Goal: Navigation & Orientation: Find specific page/section

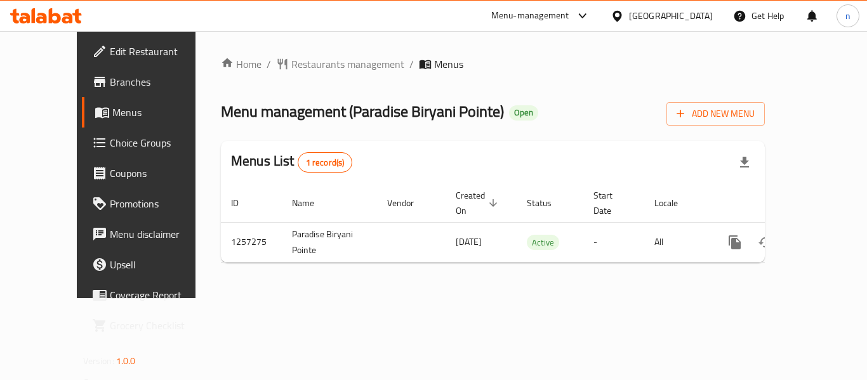
click at [624, 15] on icon at bounding box center [616, 16] width 13 height 13
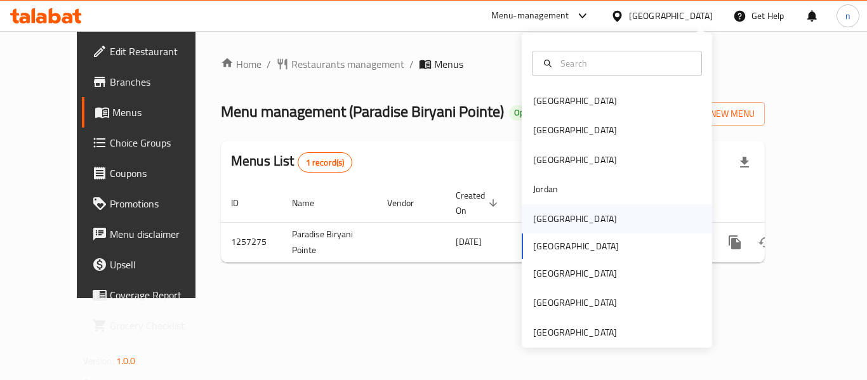
click at [541, 218] on div "[GEOGRAPHIC_DATA]" at bounding box center [575, 219] width 84 height 14
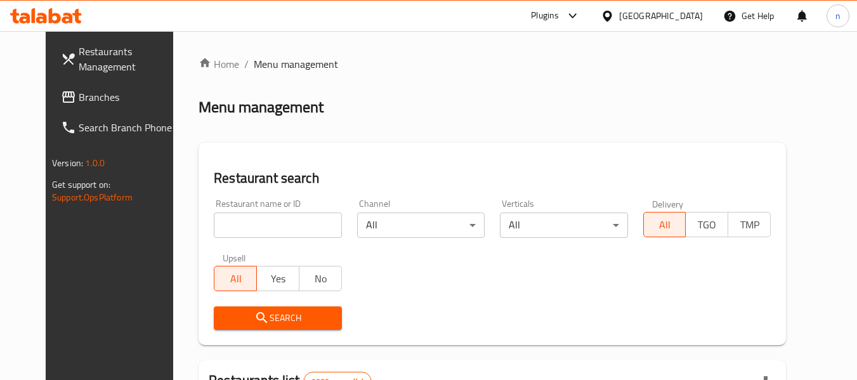
click at [79, 95] on span "Branches" at bounding box center [129, 96] width 100 height 15
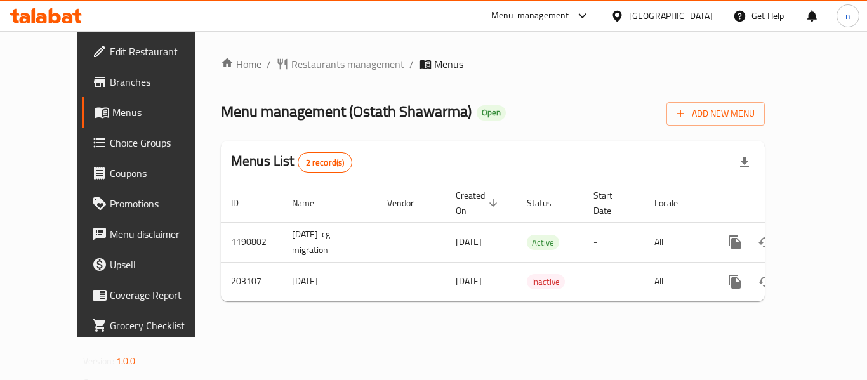
click at [621, 12] on icon at bounding box center [616, 15] width 9 height 11
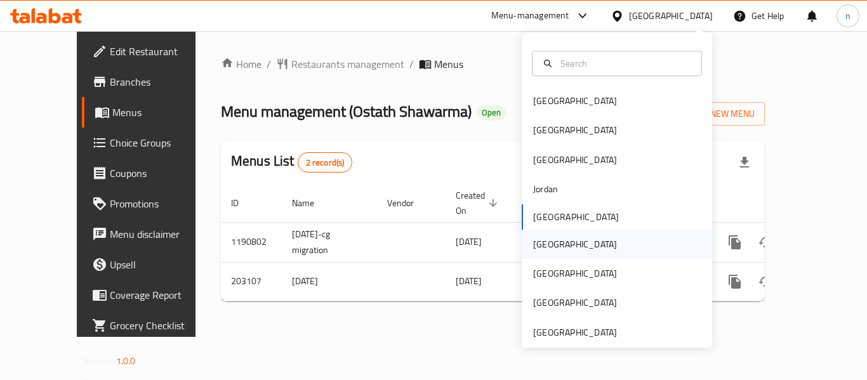
click at [542, 240] on div "[GEOGRAPHIC_DATA]" at bounding box center [575, 244] width 84 height 14
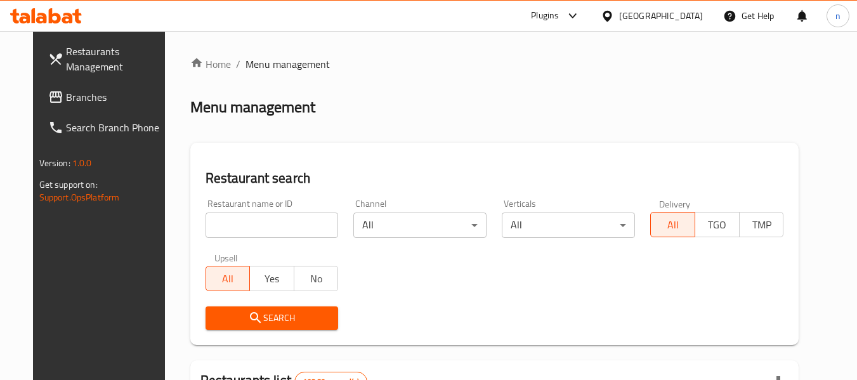
click at [66, 100] on span "Branches" at bounding box center [116, 96] width 100 height 15
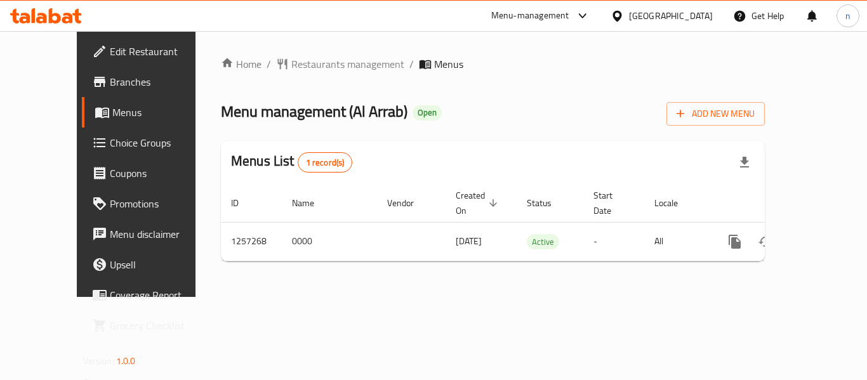
click at [590, 15] on icon at bounding box center [582, 15] width 15 height 15
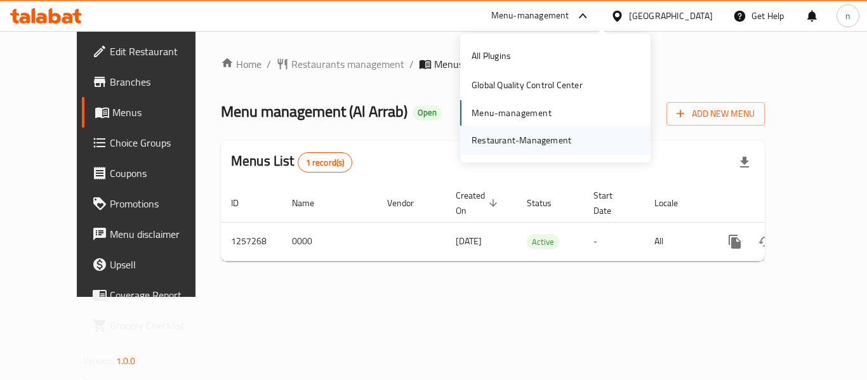
click at [534, 134] on div "Restaurant-Management" at bounding box center [521, 140] width 100 height 14
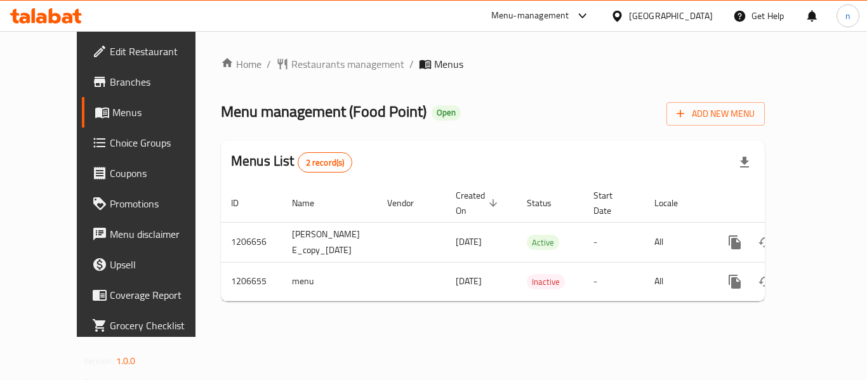
click at [590, 15] on icon at bounding box center [582, 15] width 15 height 15
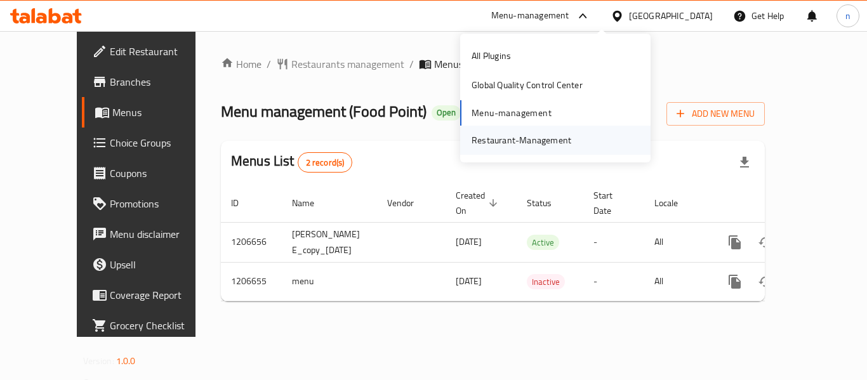
click at [501, 142] on div "Restaurant-Management" at bounding box center [521, 140] width 100 height 14
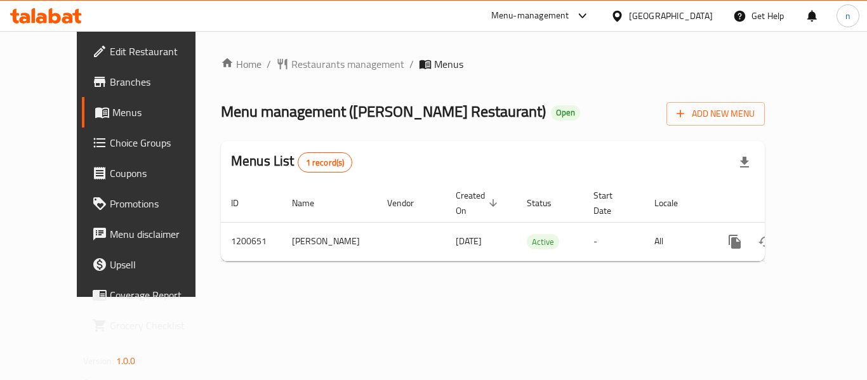
click at [590, 16] on icon at bounding box center [582, 15] width 15 height 15
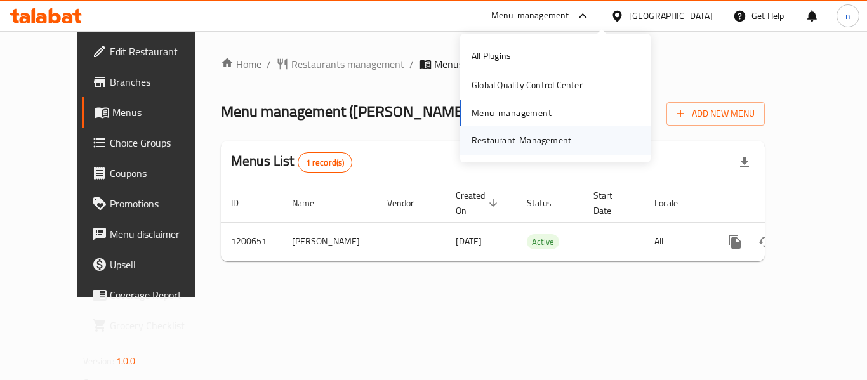
click at [513, 138] on div "Restaurant-Management" at bounding box center [521, 140] width 100 height 14
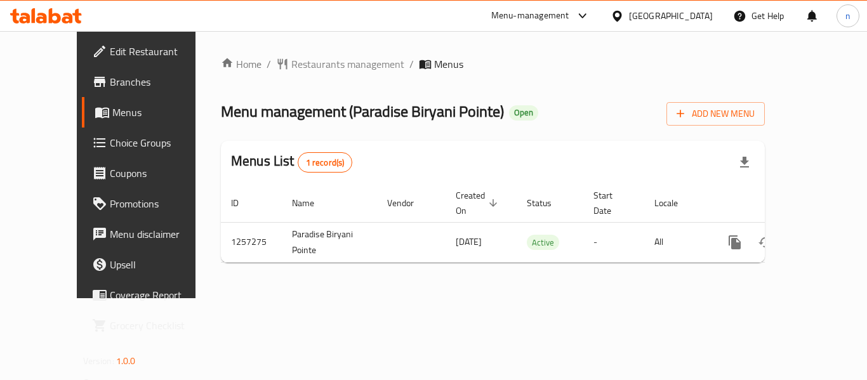
click at [621, 16] on icon at bounding box center [616, 15] width 9 height 11
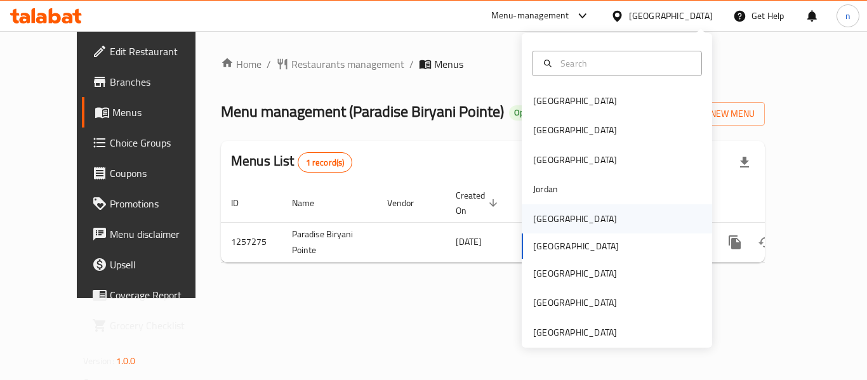
click at [541, 216] on div "[GEOGRAPHIC_DATA]" at bounding box center [575, 219] width 84 height 14
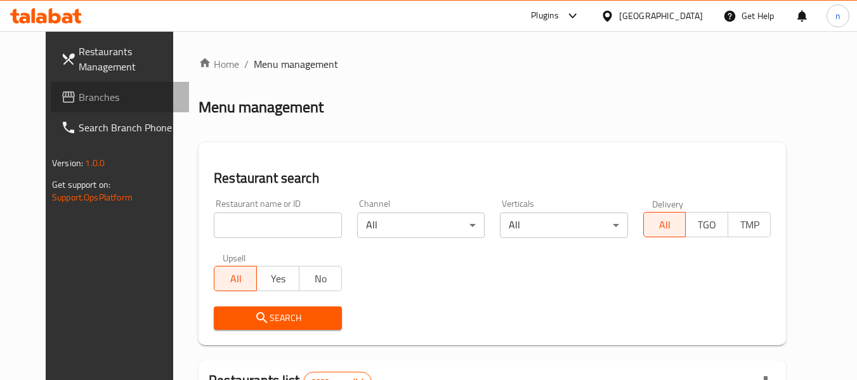
click at [86, 93] on span "Branches" at bounding box center [129, 96] width 100 height 15
